Goal: Find contact information: Find contact information

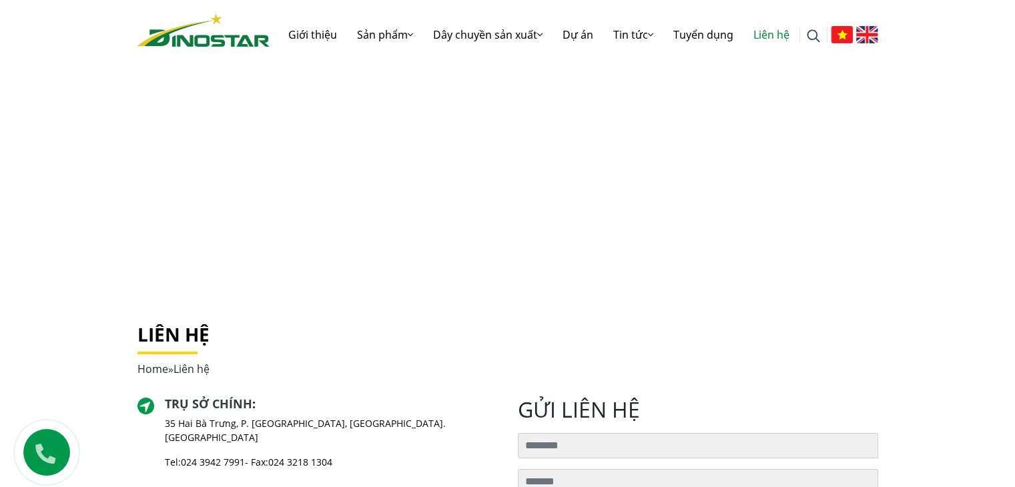
click at [305, 372] on div "Home » Liên hệ" at bounding box center [507, 369] width 740 height 16
click at [420, 386] on div "Liên hệ Home » Liên hệ" at bounding box center [507, 360] width 760 height 73
click at [418, 387] on div "Liên hệ Home » Liên hệ" at bounding box center [507, 360] width 760 height 73
click at [377, 410] on div "Trụ sở chính : [STREET_ADDRESS] [GEOGRAPHIC_DATA], [GEOGRAPHIC_DATA]. [GEOGRAPH…" at bounding box center [317, 438] width 360 height 83
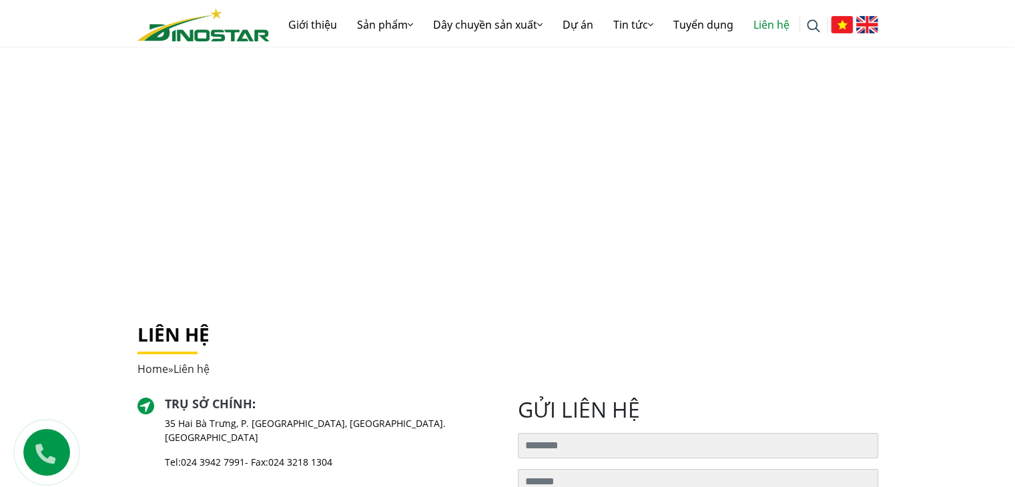
scroll to position [155, 0]
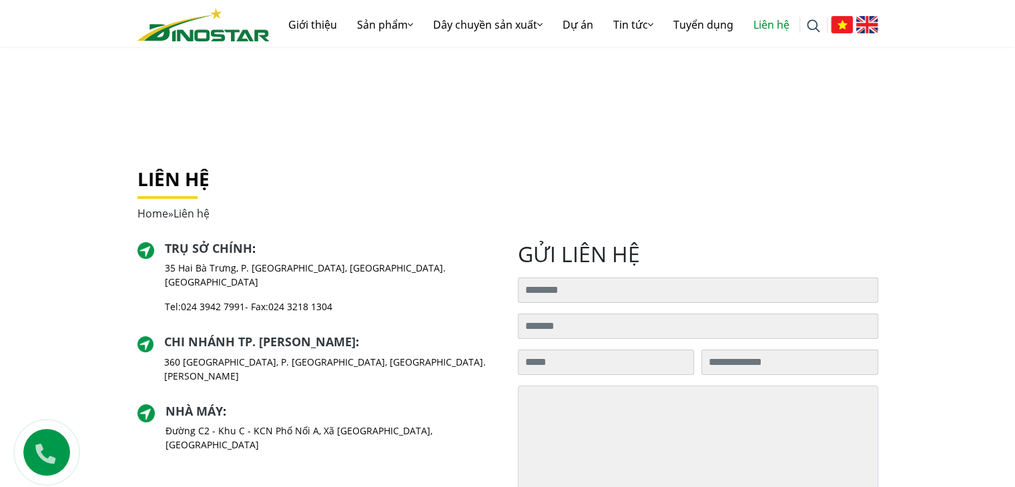
drag, startPoint x: 364, startPoint y: 199, endPoint x: 353, endPoint y: 137, distance: 63.1
click at [364, 198] on div "Liên hệ Home » Liên hệ" at bounding box center [507, 194] width 740 height 53
click at [484, 242] on div "Trụ sở chính : [STREET_ADDRESS] [GEOGRAPHIC_DATA], [GEOGRAPHIC_DATA]. [GEOGRAPH…" at bounding box center [317, 282] width 360 height 83
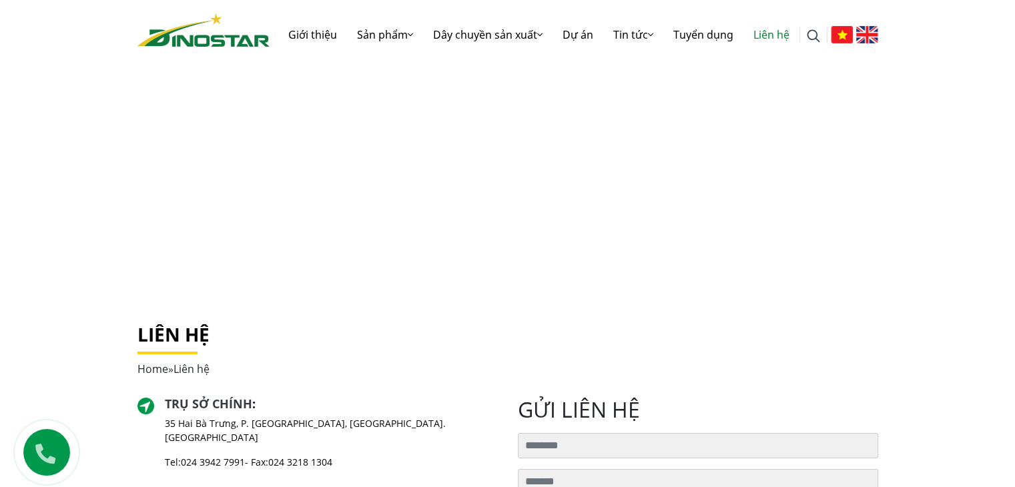
scroll to position [311, 0]
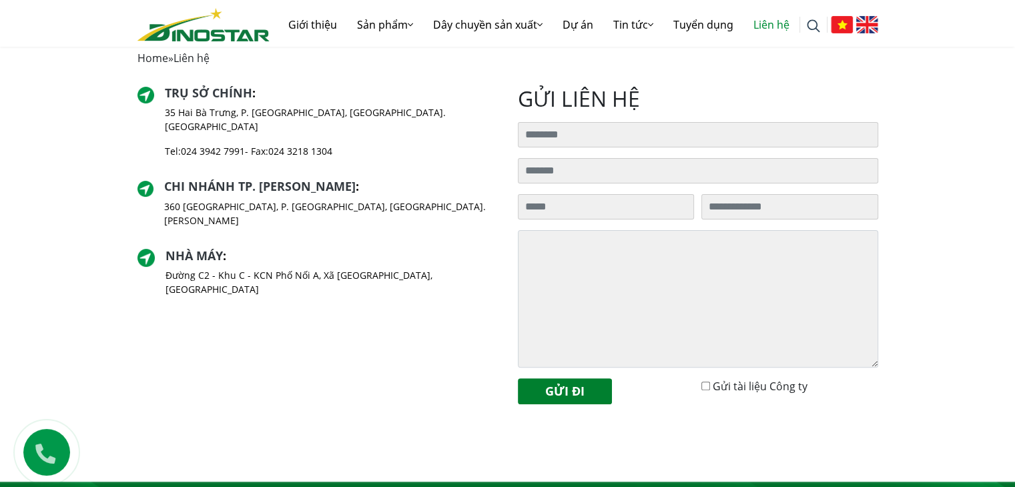
click at [235, 348] on div "Trụ sở chính : [STREET_ADDRESS] [GEOGRAPHIC_DATA], [GEOGRAPHIC_DATA]. [GEOGRAPH…" at bounding box center [317, 250] width 380 height 329
click at [394, 292] on div "Trụ sở chính : [STREET_ADDRESS] [GEOGRAPHIC_DATA], [GEOGRAPHIC_DATA]. [GEOGRAPH…" at bounding box center [317, 250] width 380 height 329
click at [386, 398] on div "Trụ sở chính : [STREET_ADDRESS] [GEOGRAPHIC_DATA], [GEOGRAPHIC_DATA]. [GEOGRAPH…" at bounding box center [317, 250] width 380 height 329
